Goal: Complete application form

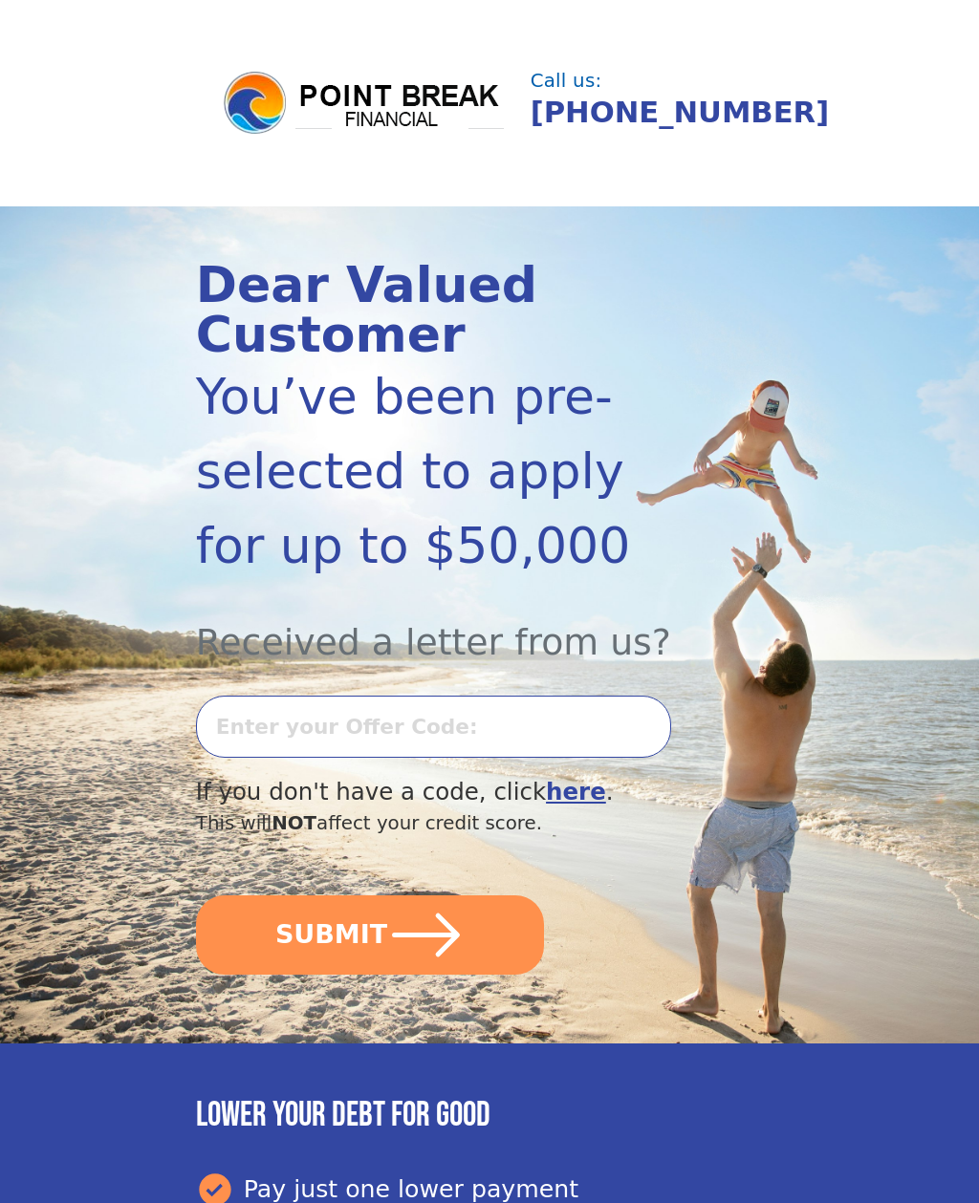
click at [246, 730] on input "text" at bounding box center [433, 727] width 475 height 62
type input "1001k-456357"
click at [370, 932] on button "SUBMIT" at bounding box center [370, 934] width 349 height 79
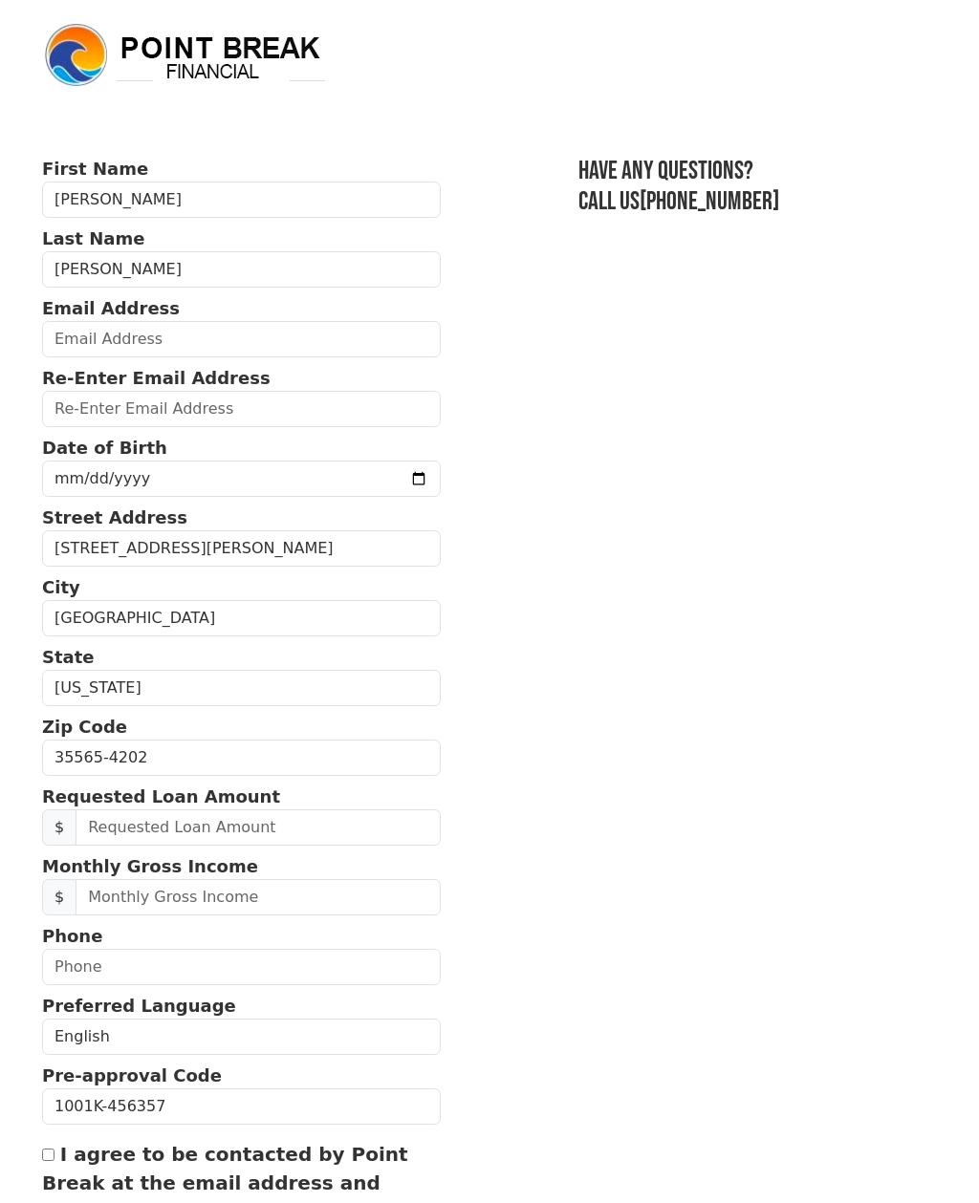
scroll to position [34, 0]
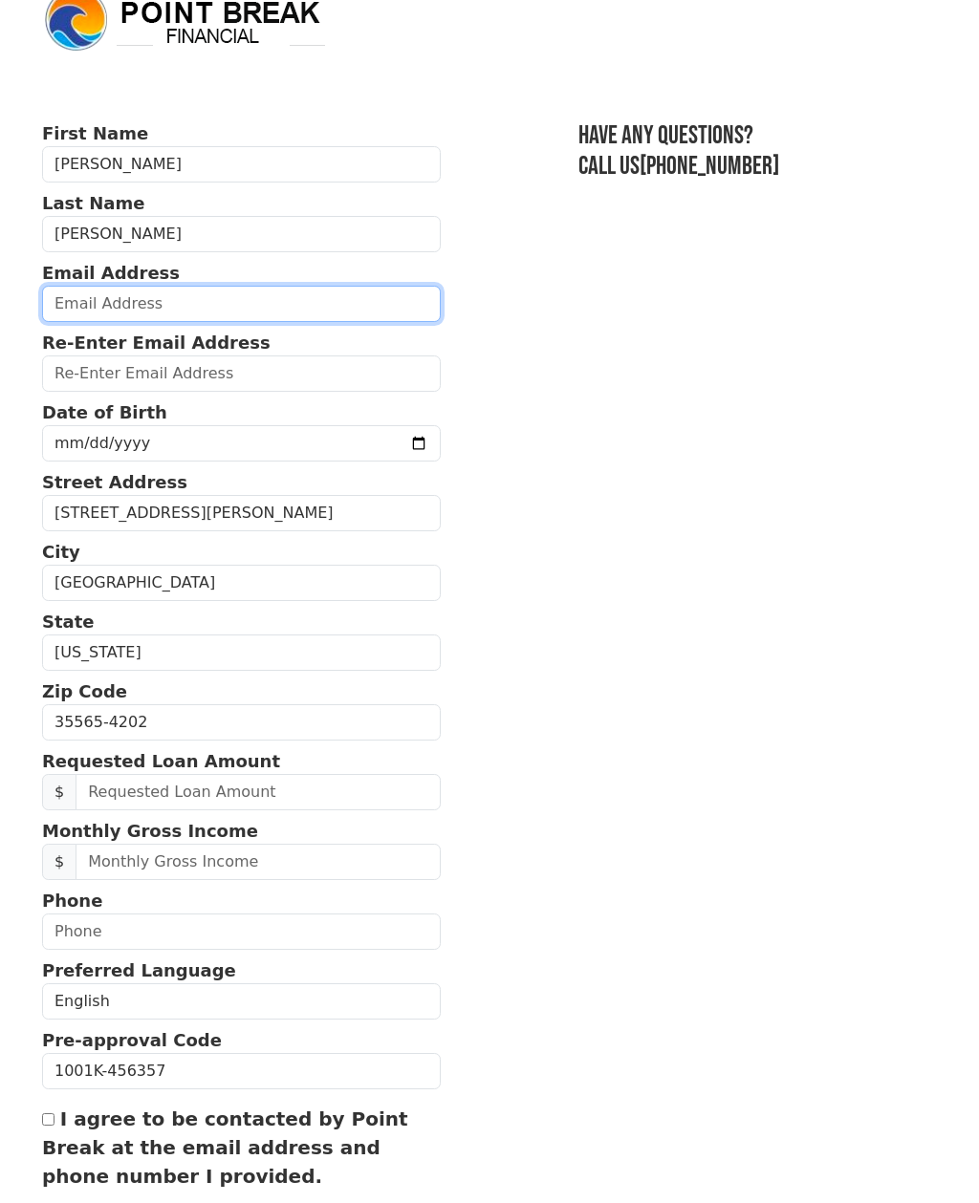
click at [76, 293] on input "email" at bounding box center [241, 305] width 398 height 36
type input "kennethmosely@yahoo.com"
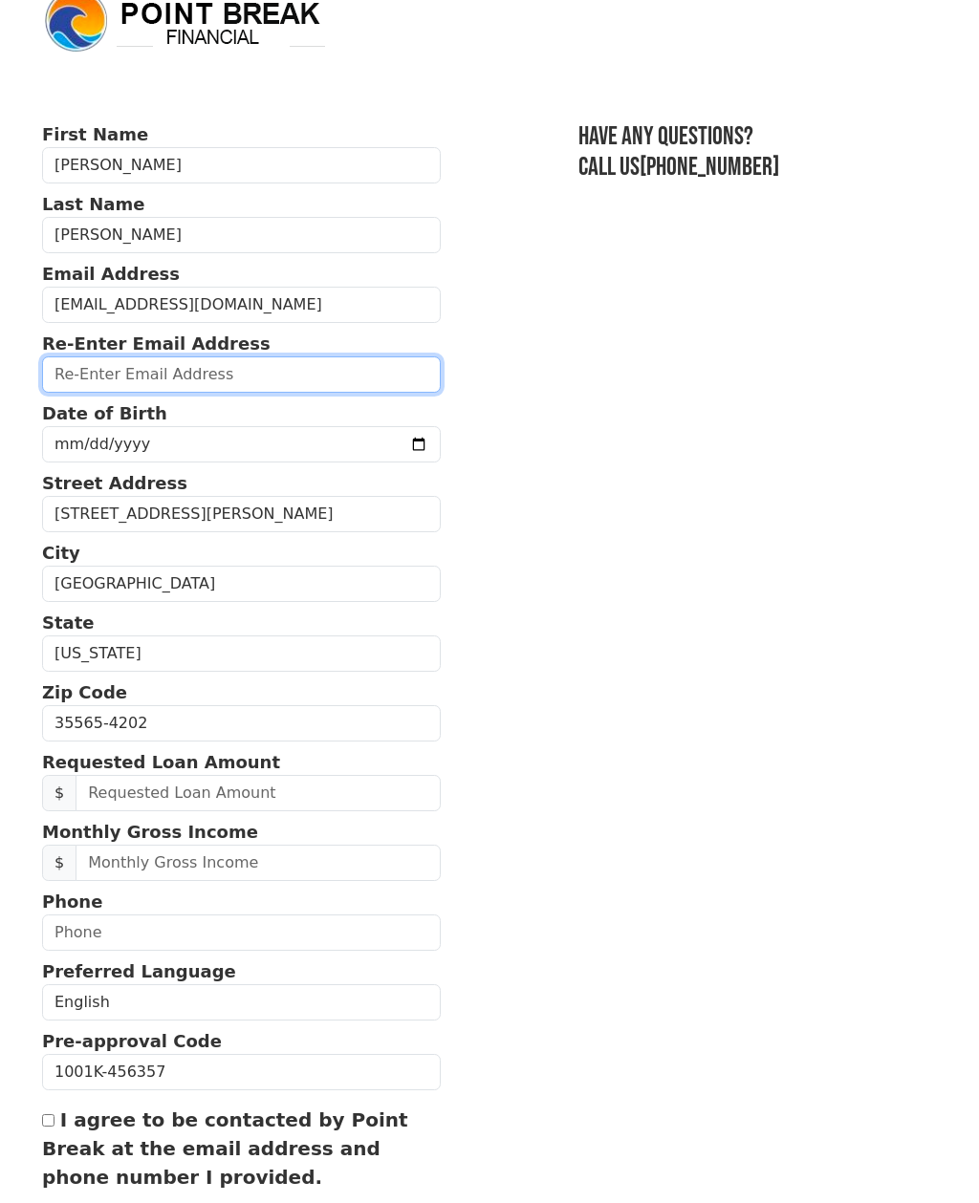
click at [69, 381] on input "email" at bounding box center [241, 374] width 398 height 36
type input "kennethmosely@yahoo.com"
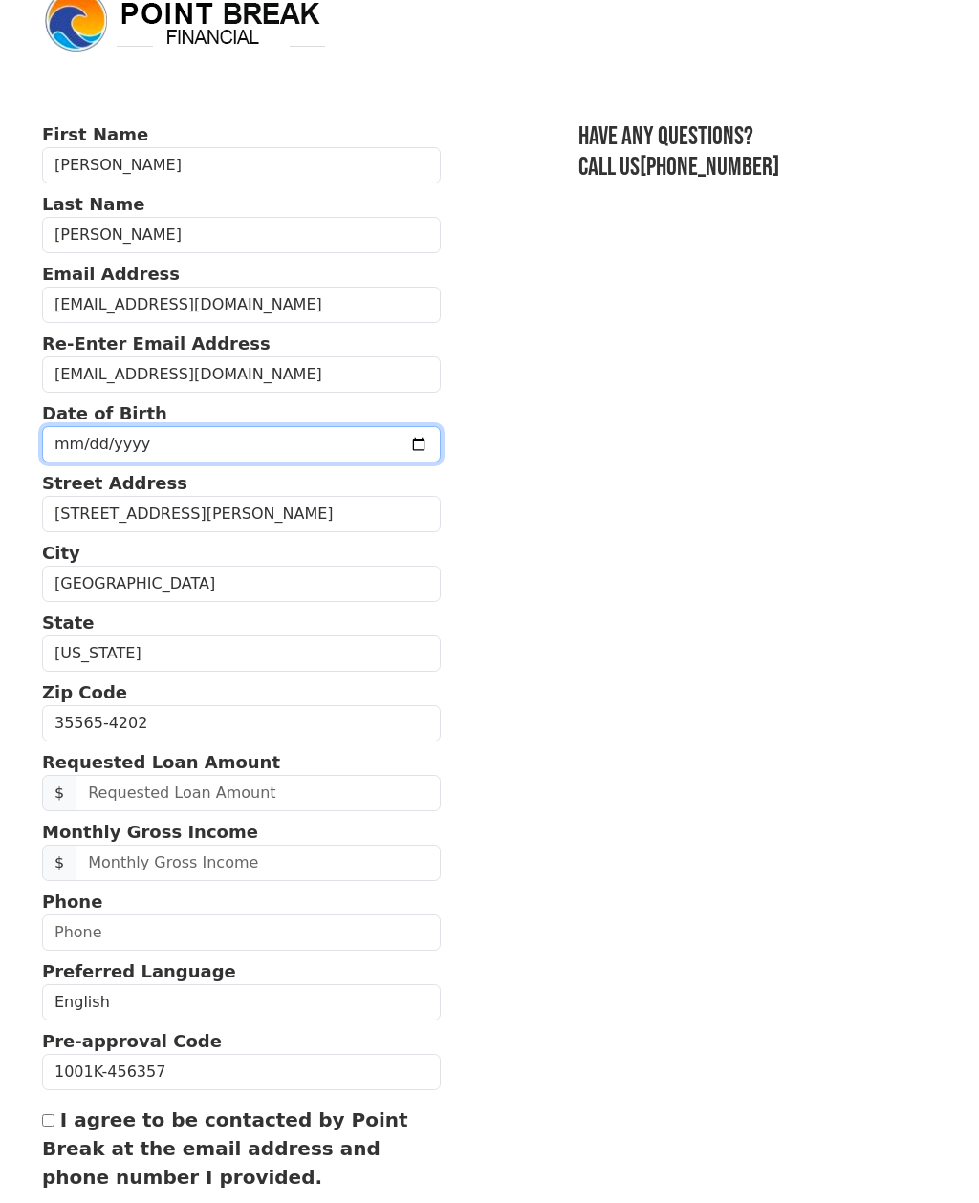
click at [68, 455] on input "date" at bounding box center [241, 444] width 398 height 36
click at [118, 448] on input "1976-08-10" at bounding box center [241, 443] width 398 height 36
type input "1976-08-03"
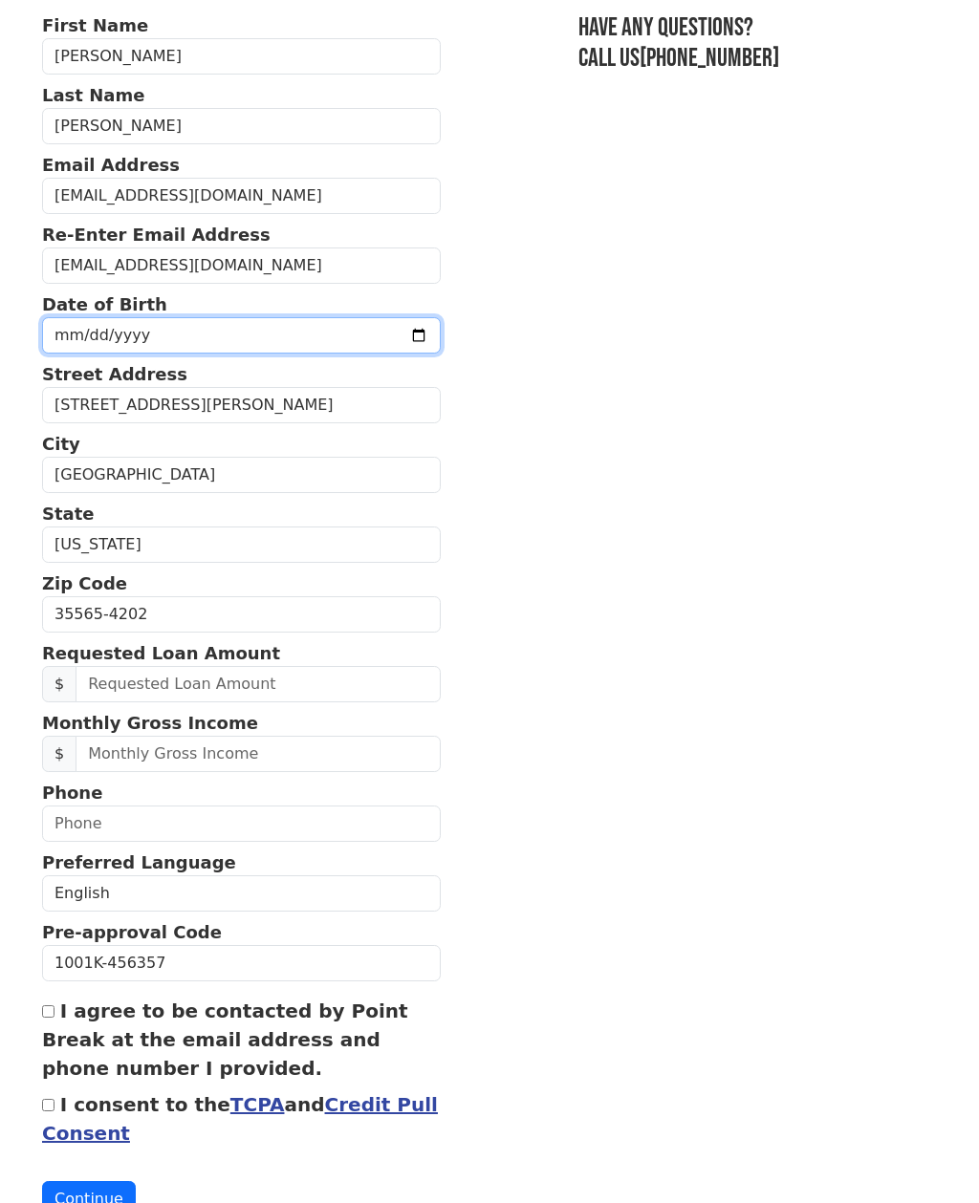
scroll to position [148, 0]
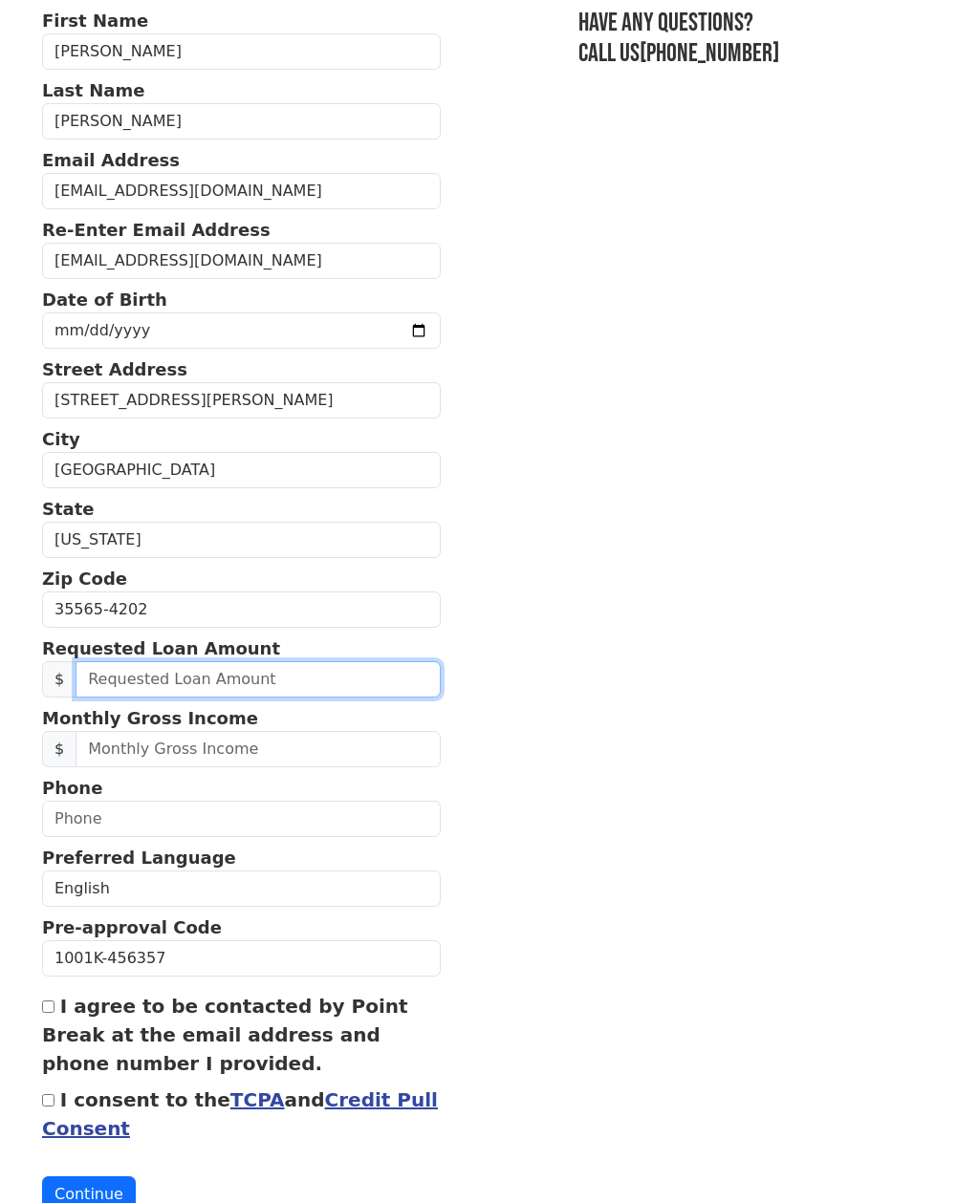
click at [100, 684] on input "text" at bounding box center [257, 679] width 365 height 36
type input "20,000.00"
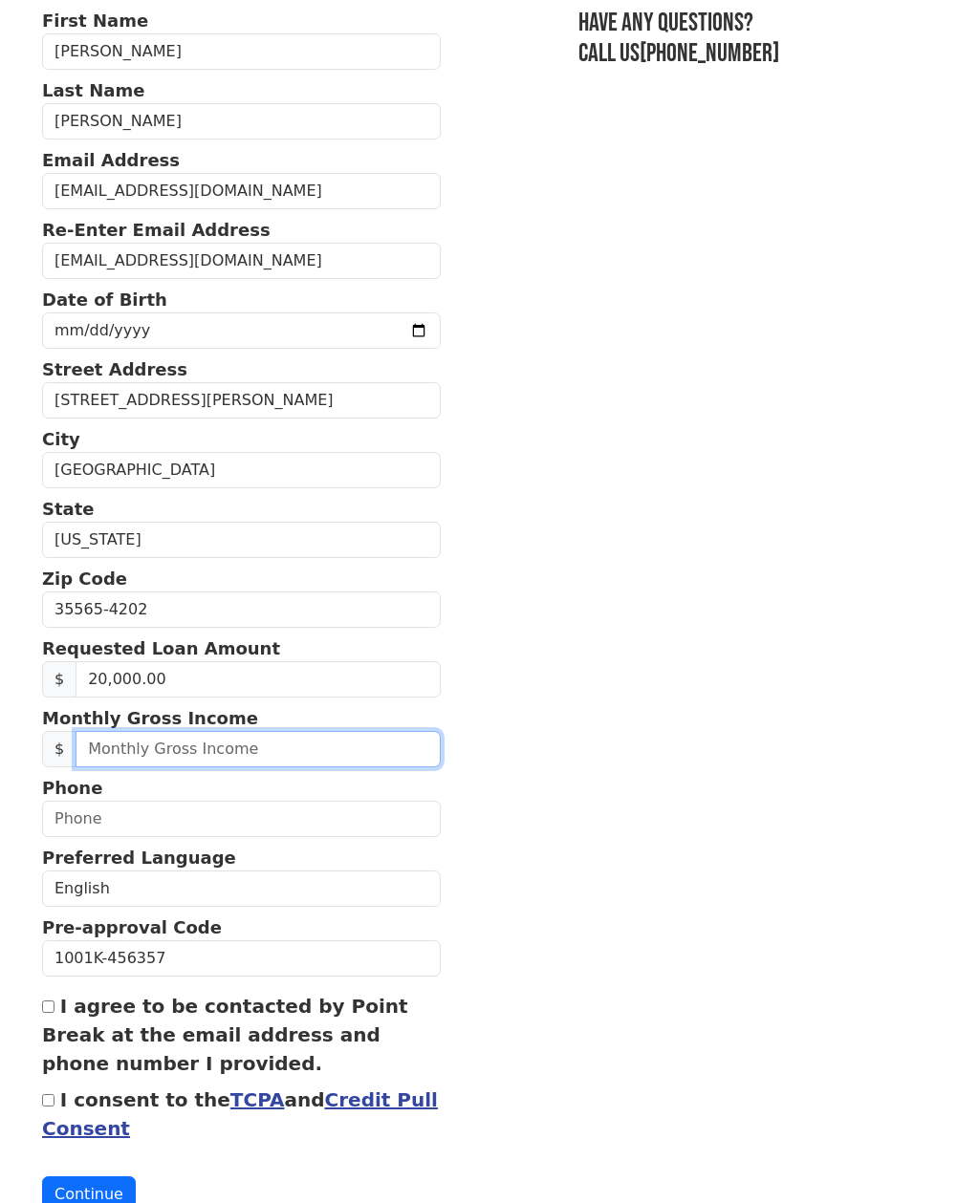
click at [139, 757] on input "text" at bounding box center [257, 749] width 365 height 36
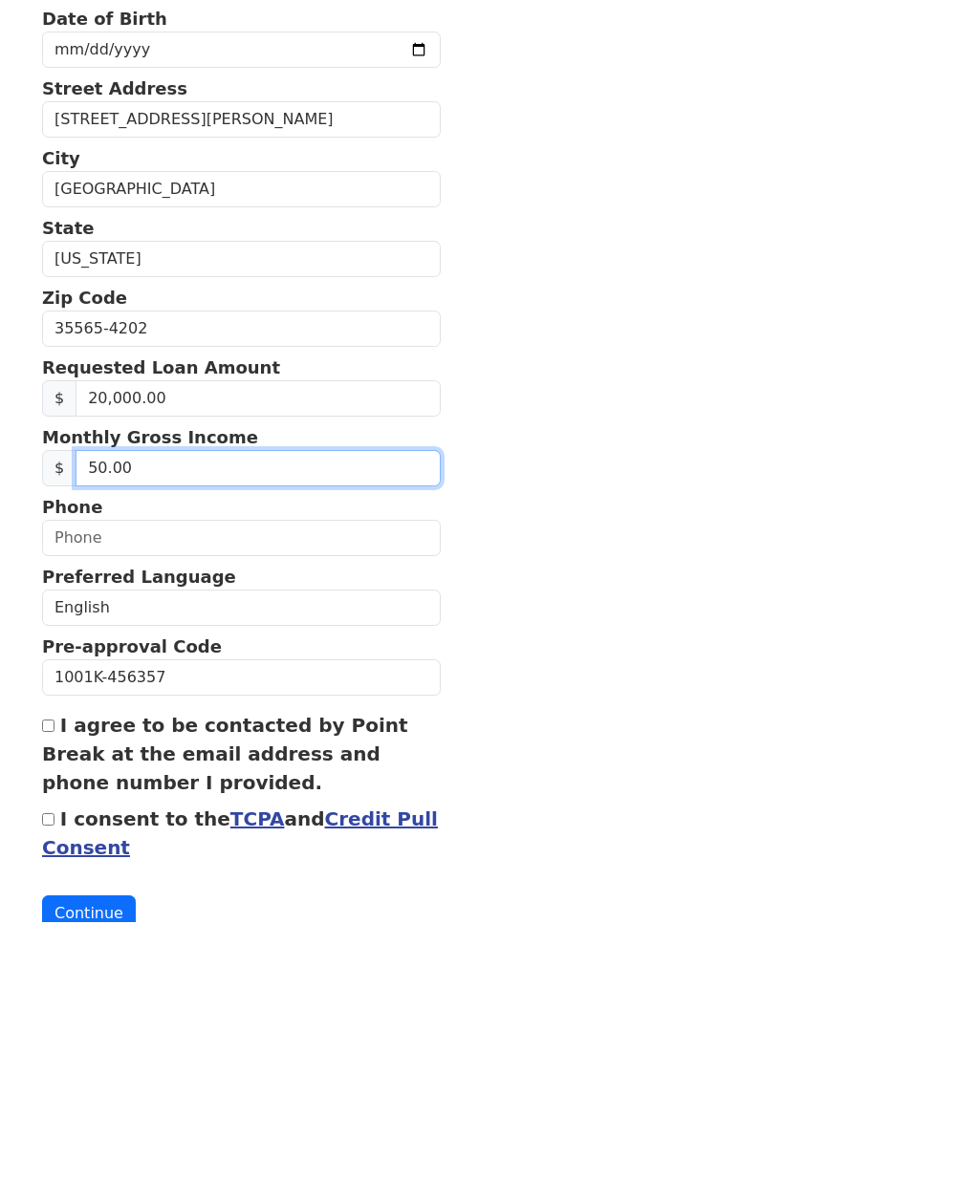
type input "5.00"
type input "7,000.00"
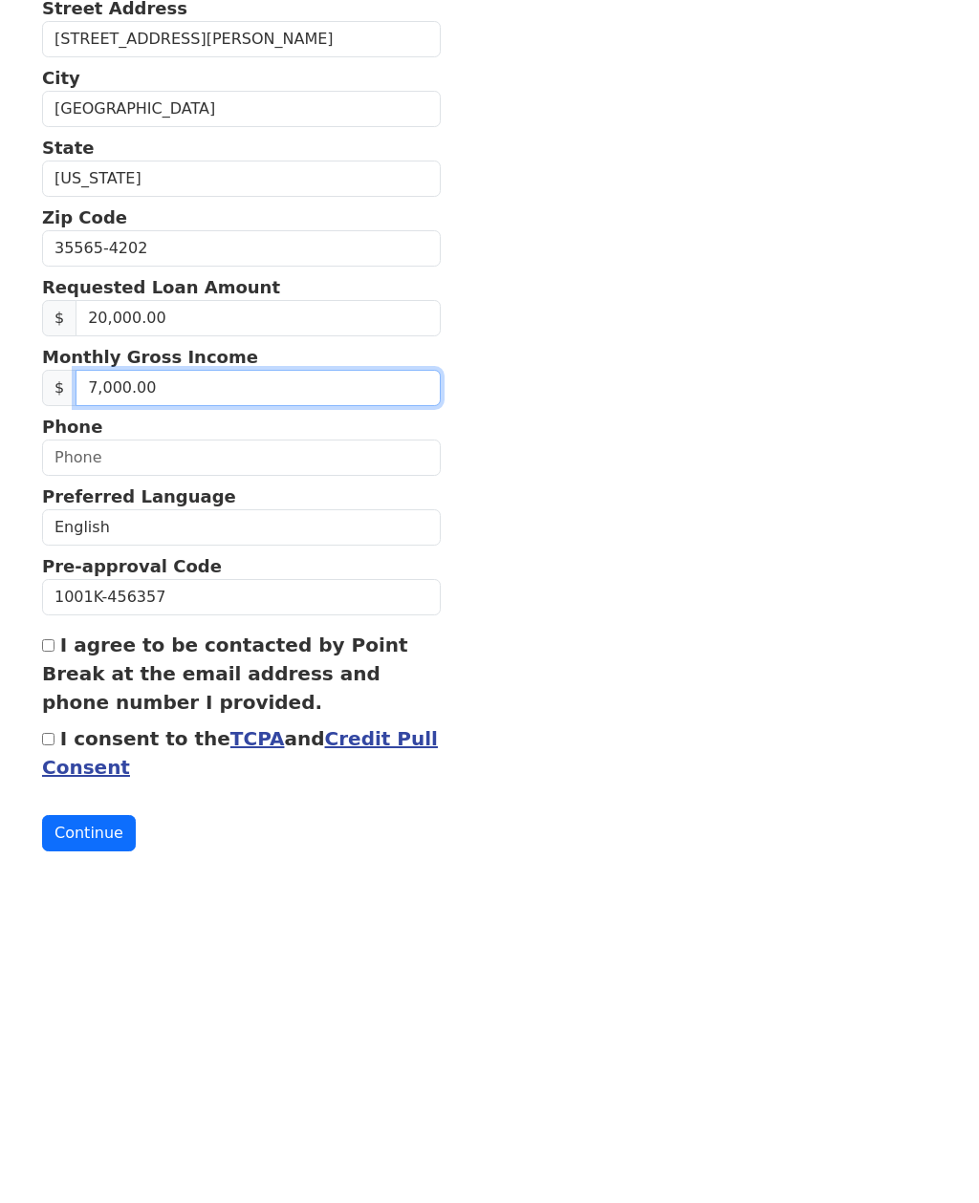
scroll to position [209, 0]
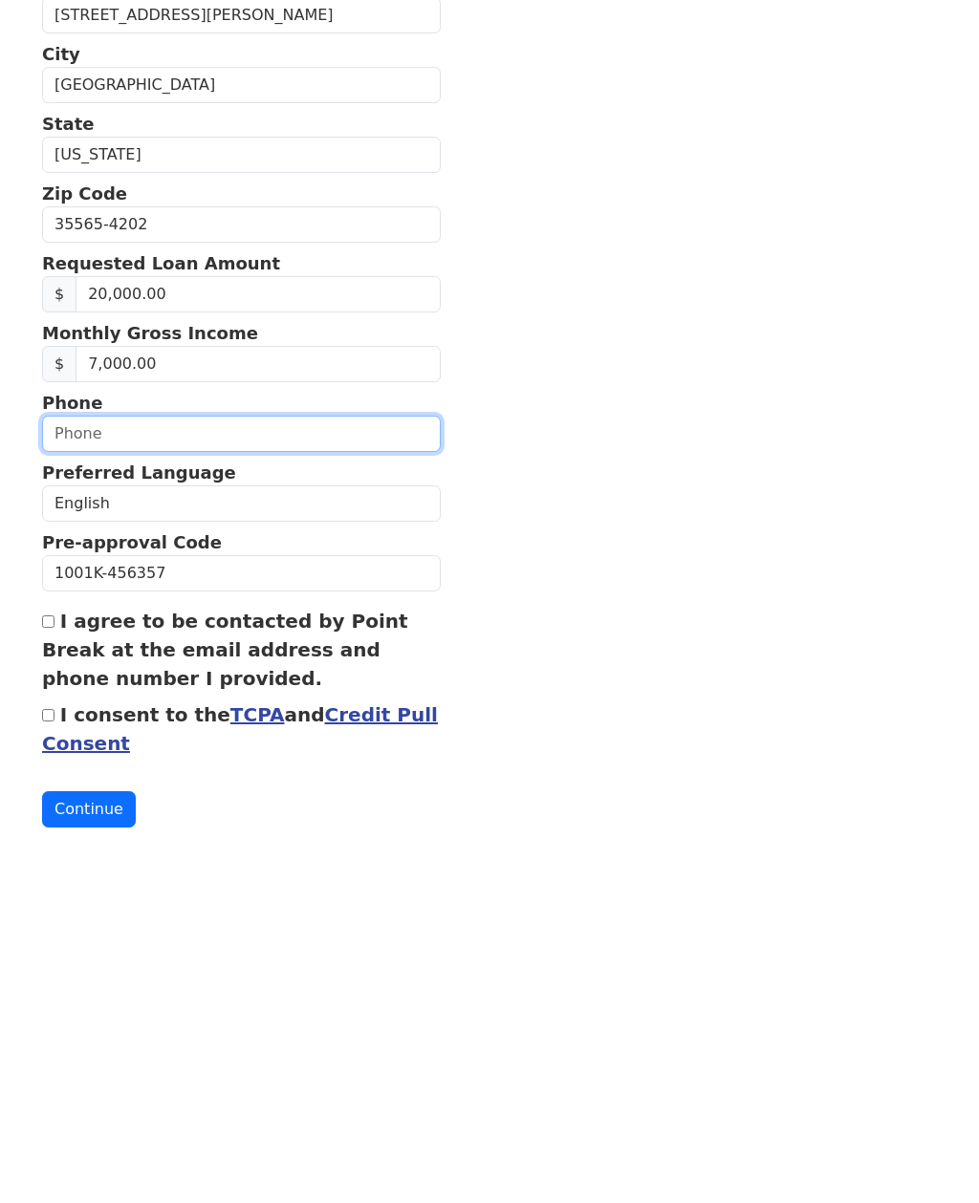
click at [73, 740] on input "text" at bounding box center [241, 758] width 398 height 36
type input "(205) 494-3508"
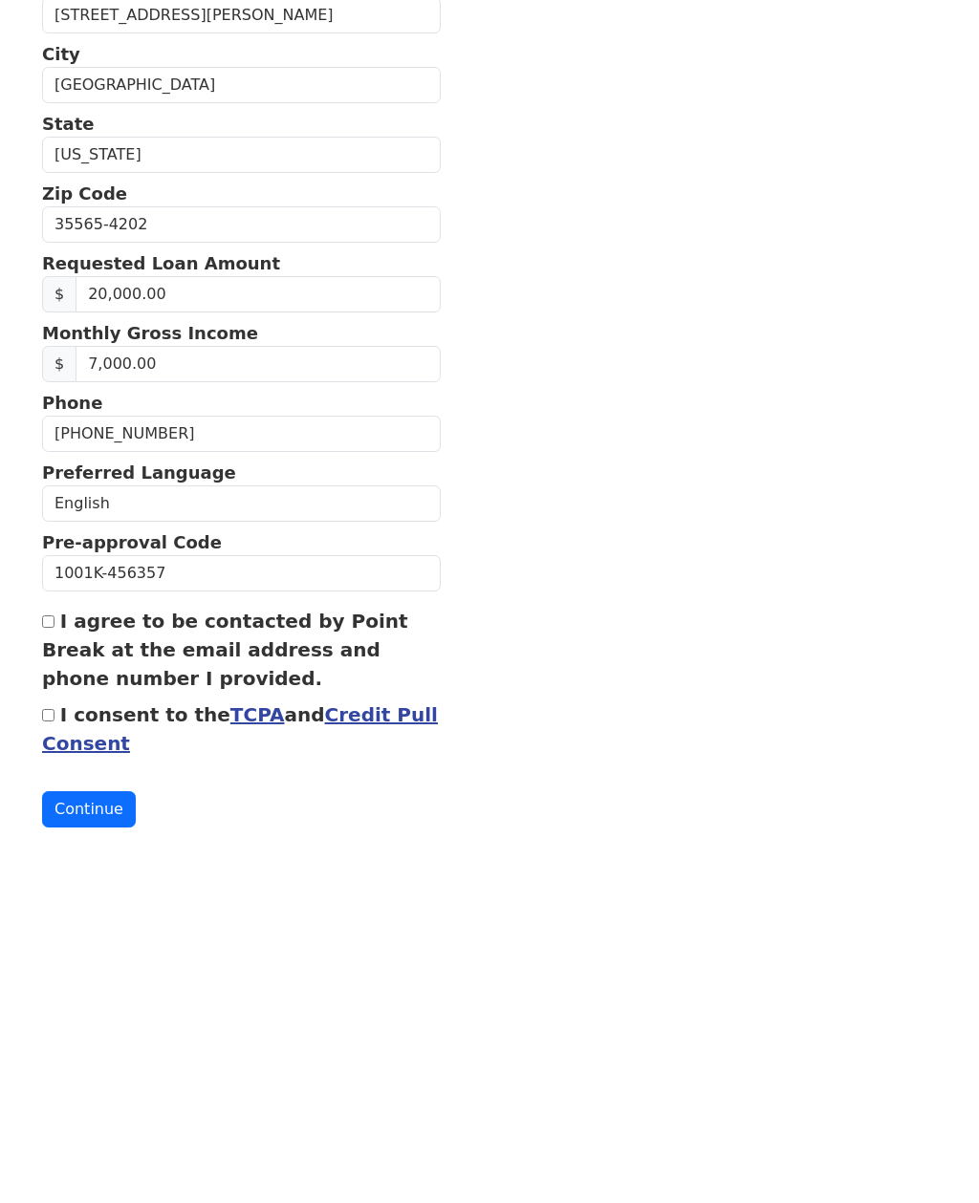
click at [54, 939] on input "I agree to be contacted by Point Break at the email address and phone number I …" at bounding box center [48, 945] width 12 height 12
checkbox input "true"
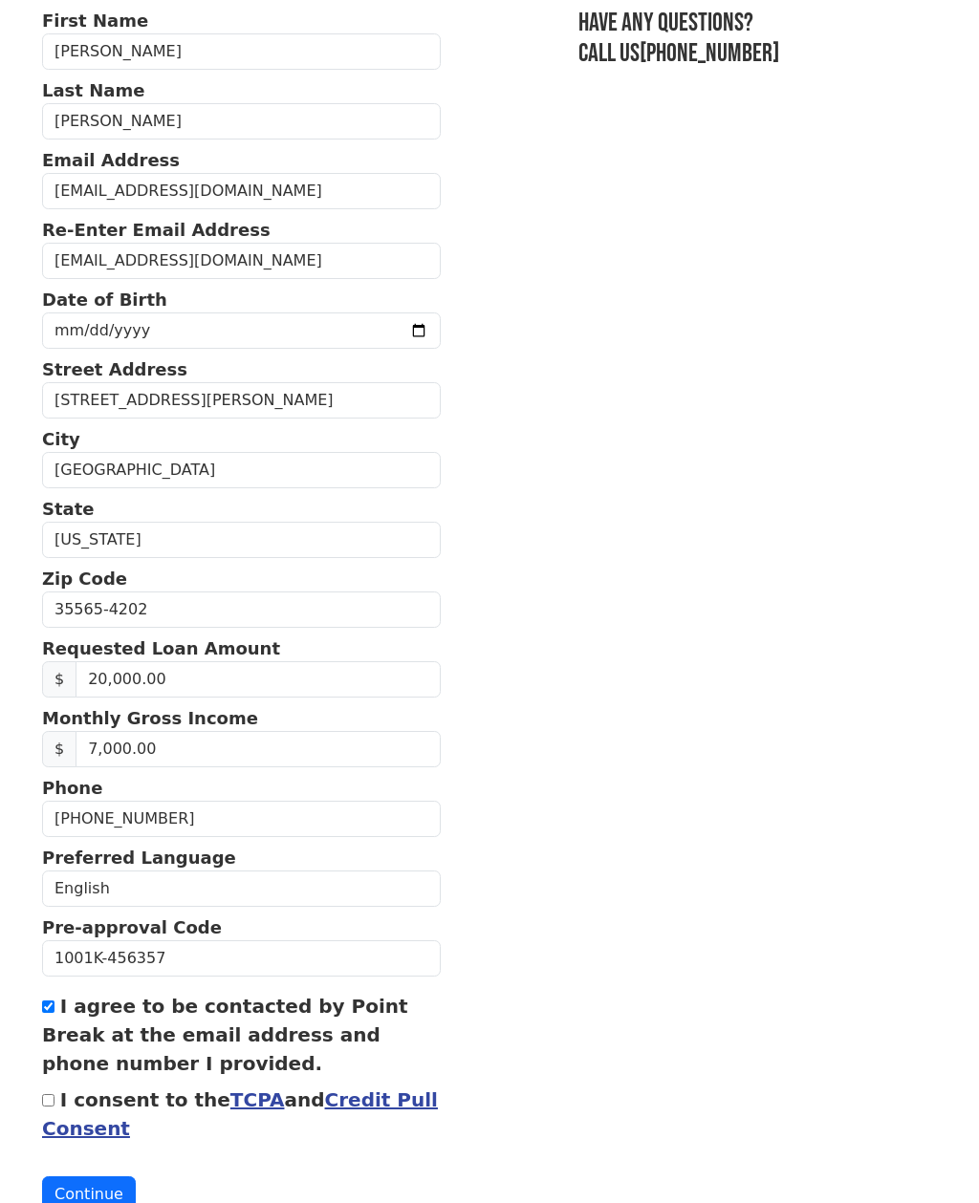
click at [51, 1106] on input "I consent to the TCPA and Credit Pull Consent" at bounding box center [48, 1100] width 12 height 12
checkbox input "true"
click at [77, 1194] on button "Continue" at bounding box center [89, 1194] width 94 height 36
